Goal: Transaction & Acquisition: Obtain resource

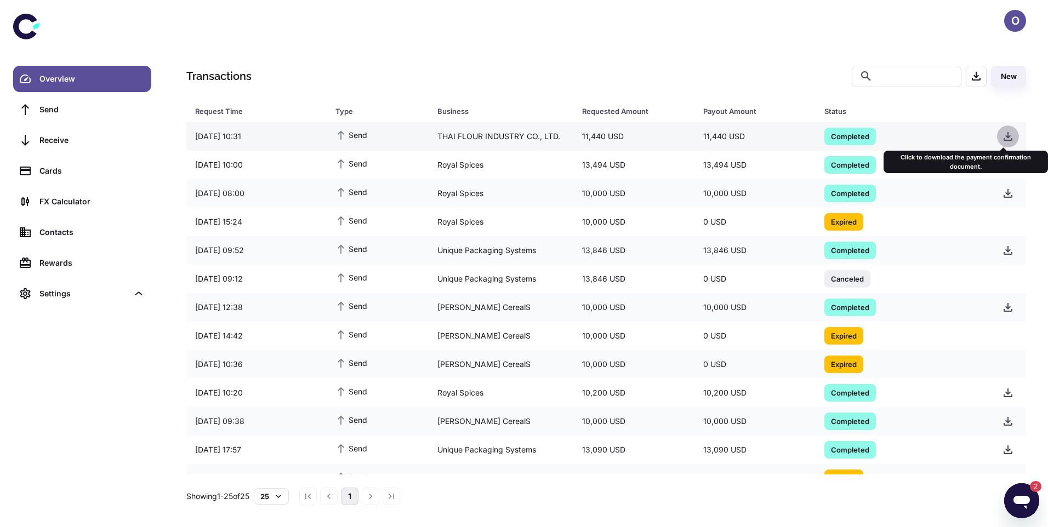
click at [1008, 139] on icon "button" at bounding box center [1008, 136] width 13 height 13
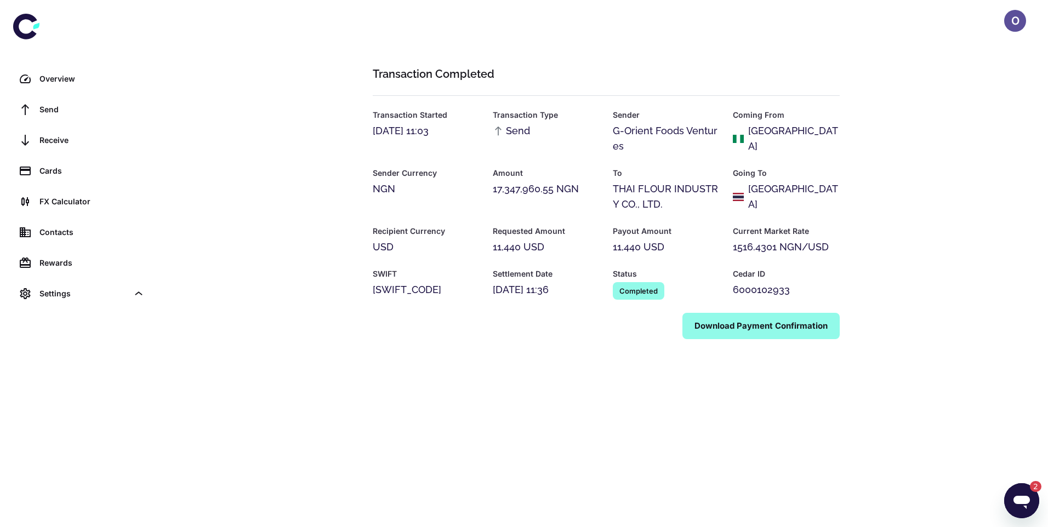
click at [766, 333] on button "Download Payment Confirmation" at bounding box center [761, 326] width 157 height 26
